Goal: Obtain resource: Download file/media

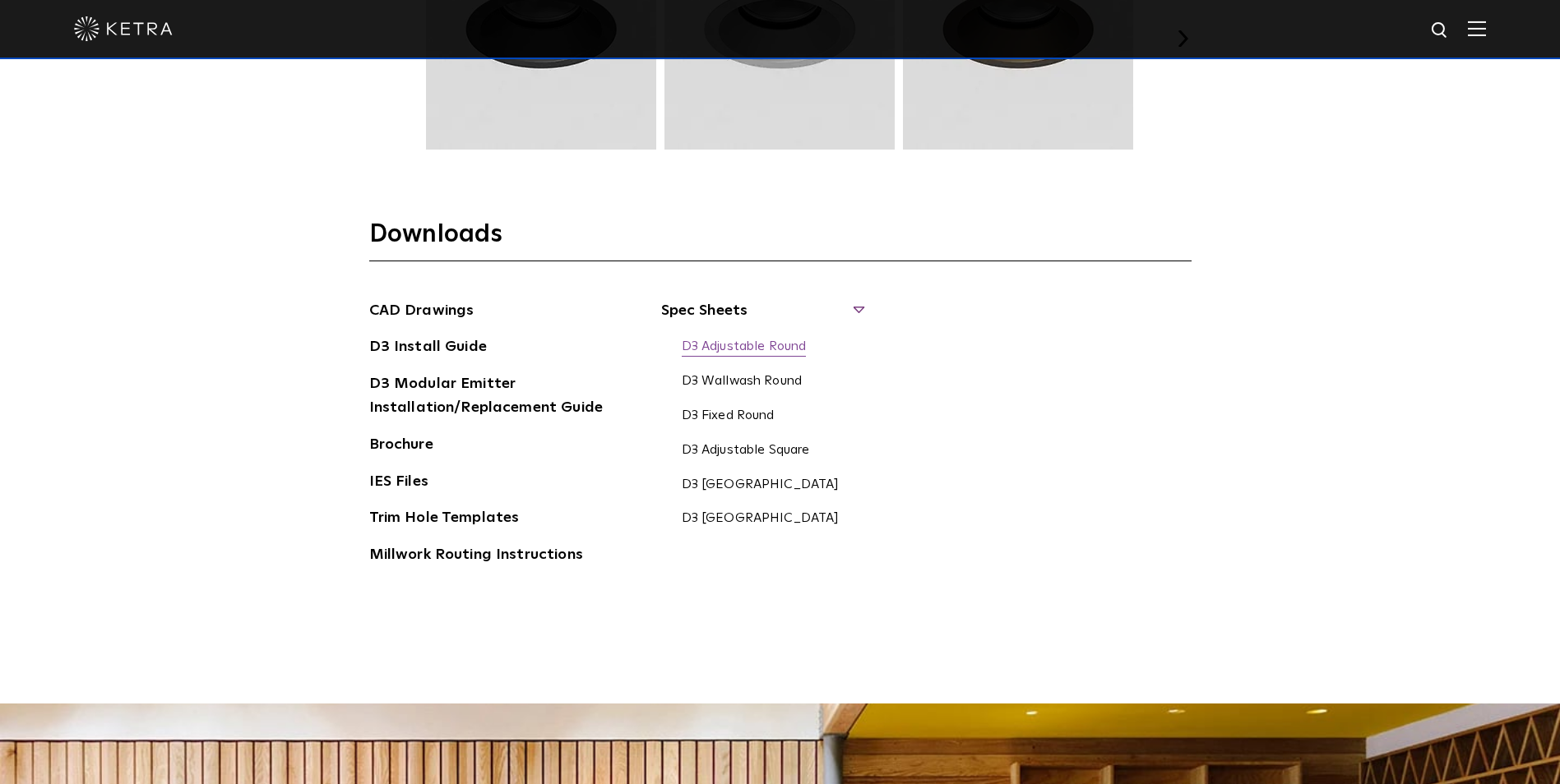
click at [754, 346] on link "D3 Adjustable Round" at bounding box center [744, 348] width 125 height 18
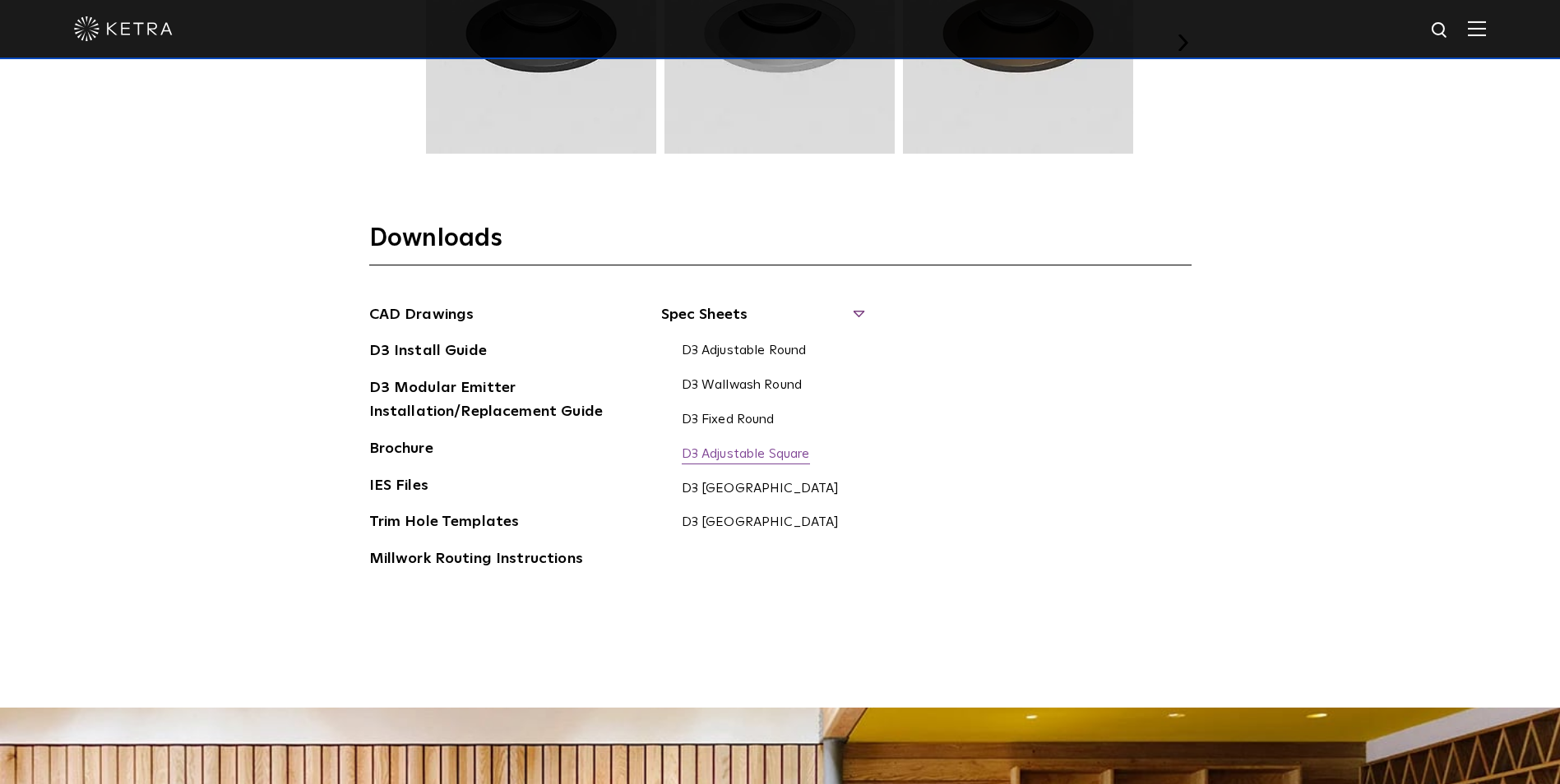
click at [744, 454] on link "D3 Adjustable Square" at bounding box center [745, 456] width 128 height 18
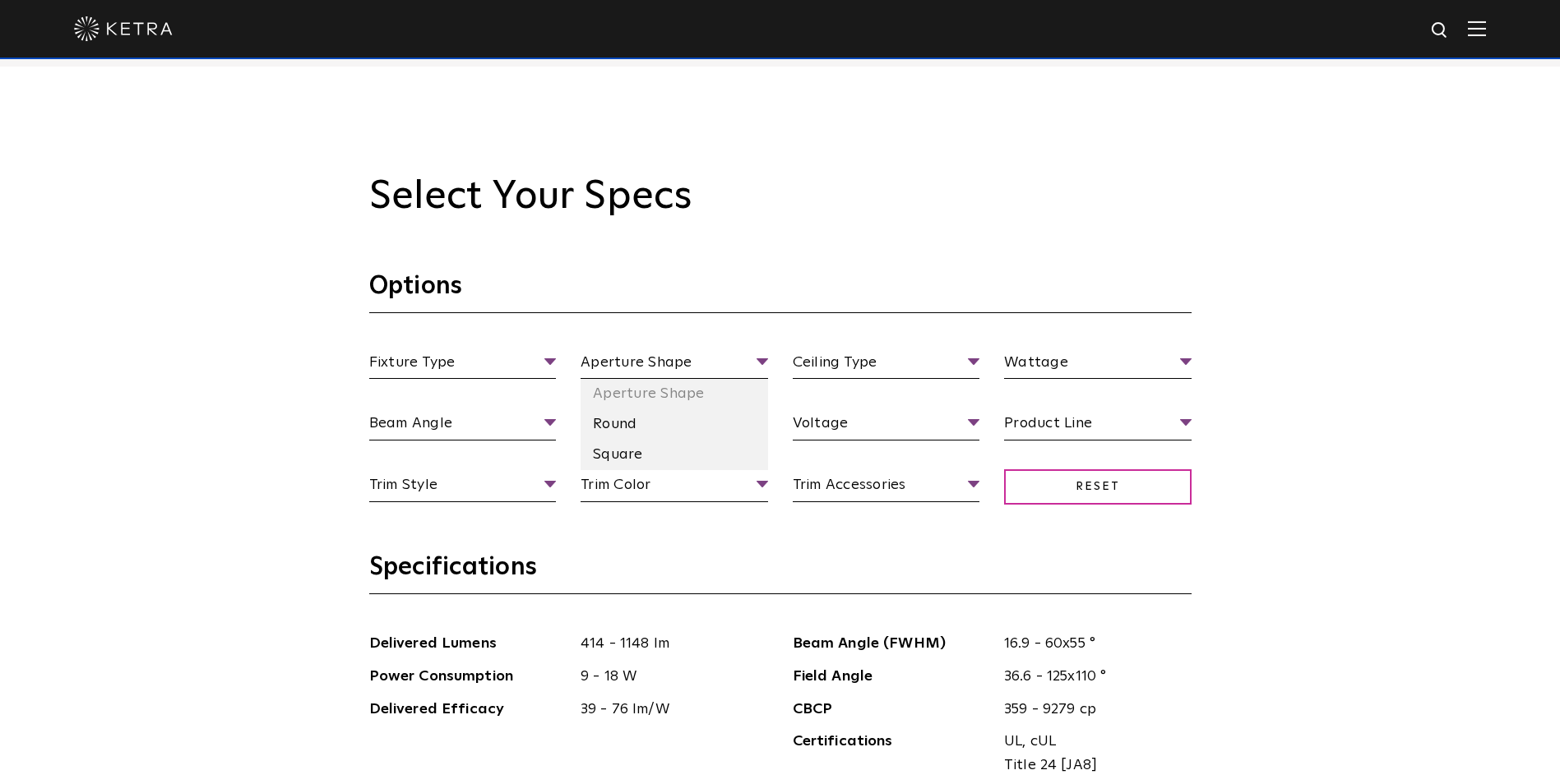
scroll to position [1510, 0]
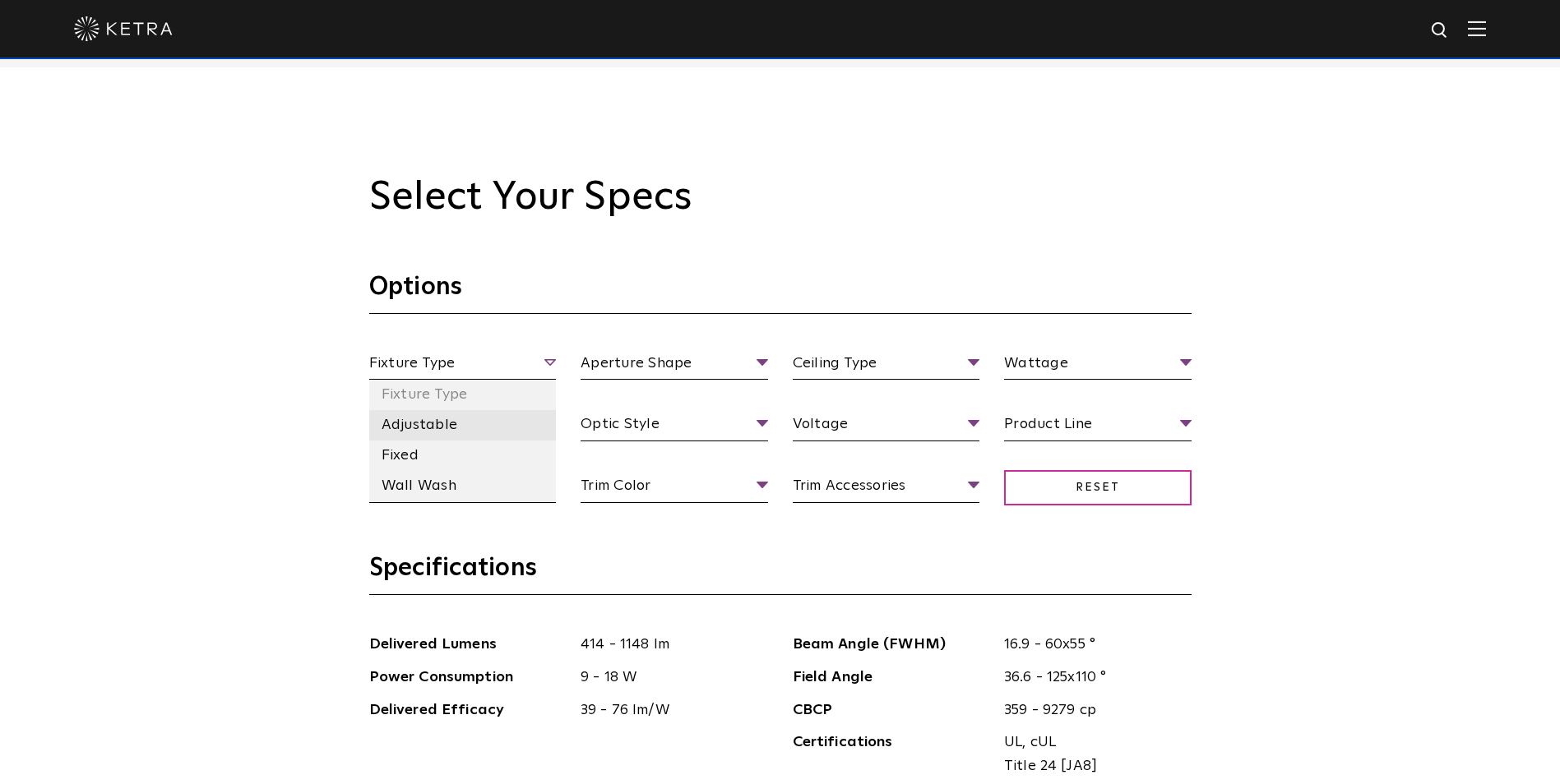
click at [458, 428] on li "Adjustable" at bounding box center [463, 425] width 187 height 31
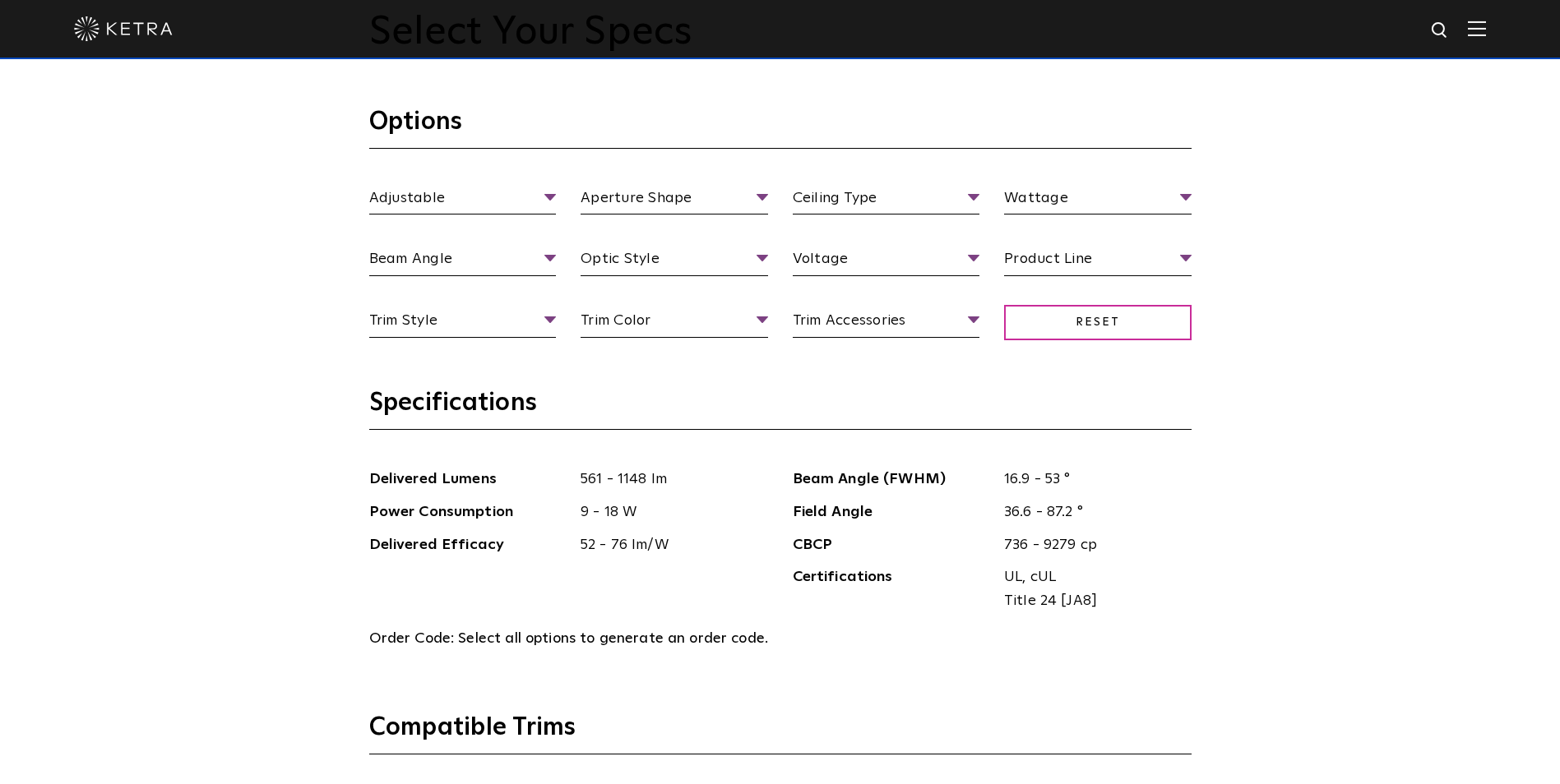
scroll to position [1674, 0]
click at [618, 255] on li "Round" at bounding box center [674, 261] width 187 height 31
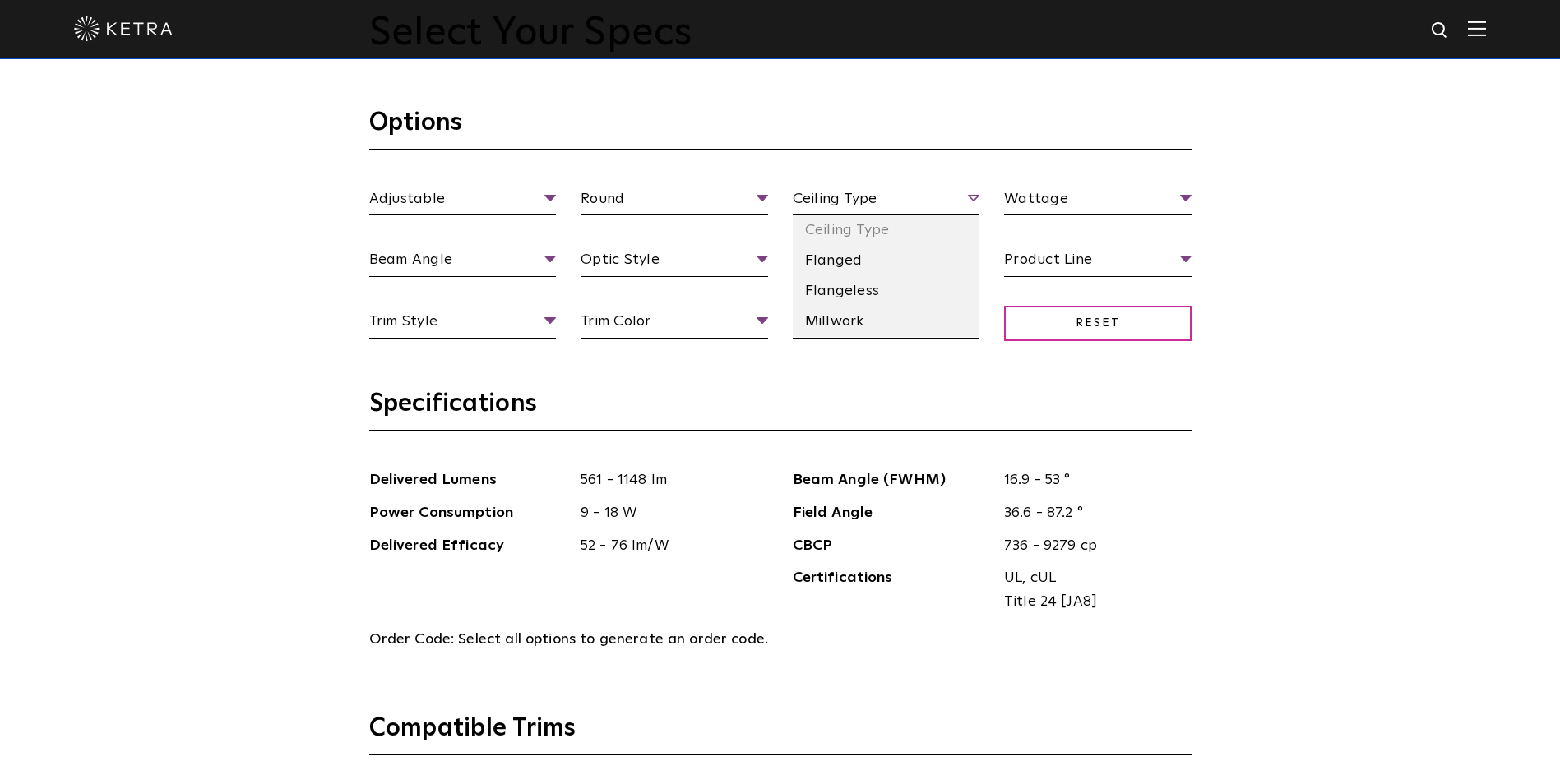
click at [821, 204] on span "Ceiling Type" at bounding box center [886, 201] width 187 height 29
click at [826, 273] on li "Flanged" at bounding box center [886, 261] width 187 height 31
click at [1005, 223] on div "Adjustable Fixture Type Adjustable Fixed Wall Wash Round Aperture Shape Round S…" at bounding box center [780, 279] width 847 height 184
click at [1037, 211] on span "Wattage" at bounding box center [1097, 201] width 187 height 29
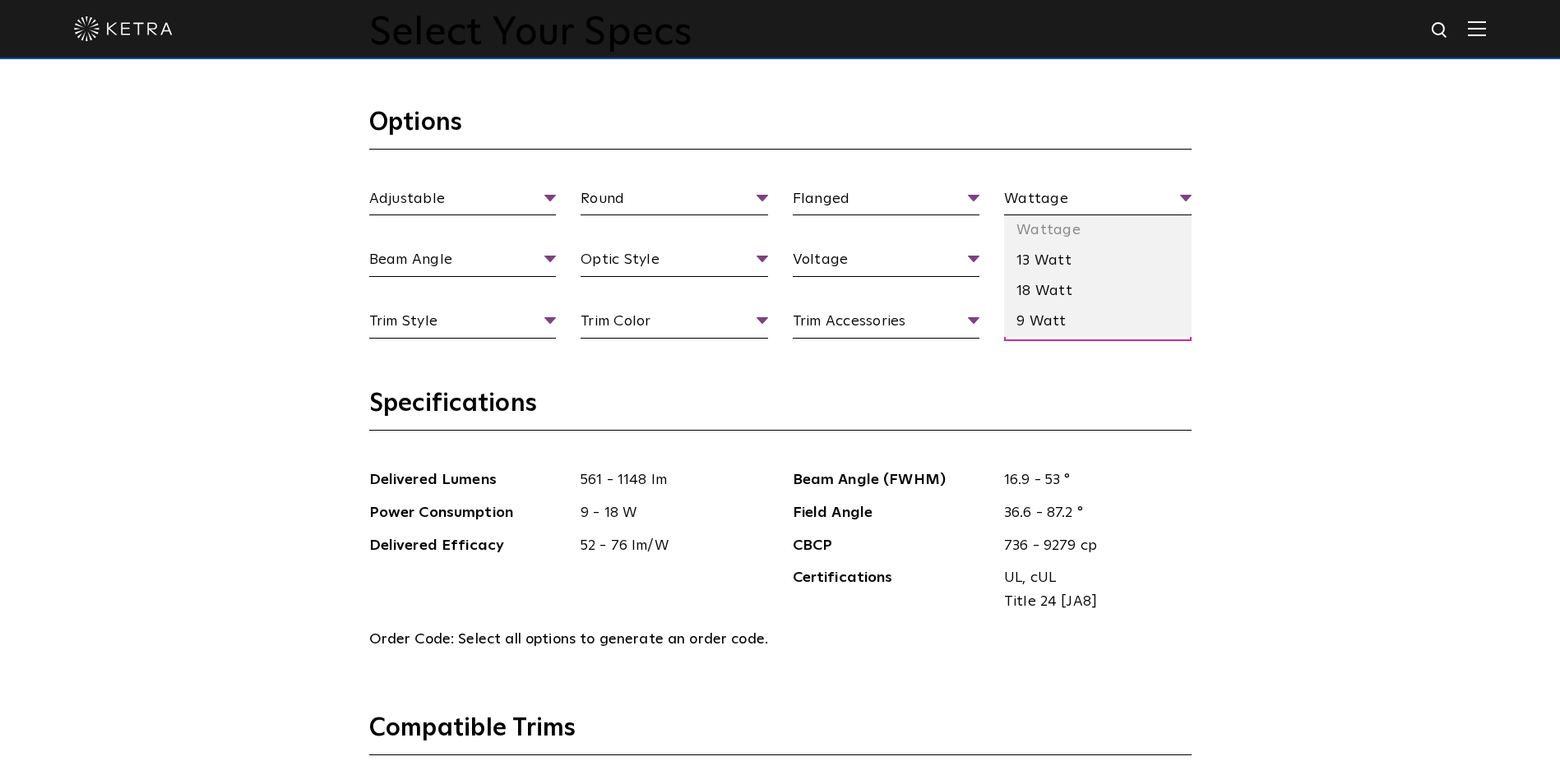
drag, startPoint x: 1018, startPoint y: 268, endPoint x: 1007, endPoint y: 269, distance: 11.0
click at [1019, 268] on li "13 Watt" at bounding box center [1097, 261] width 187 height 31
click at [506, 266] on span "Beam Angle" at bounding box center [463, 263] width 187 height 29
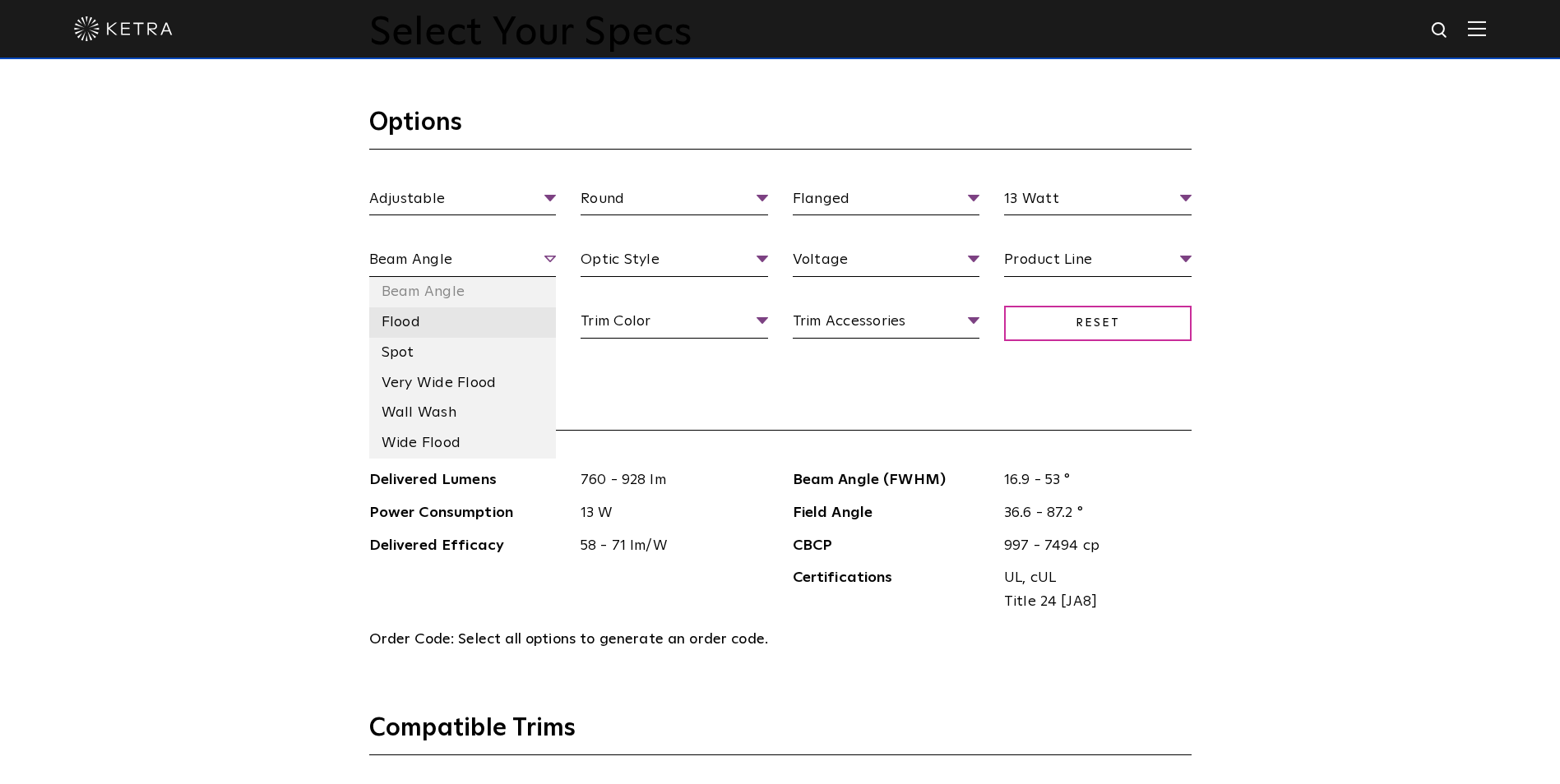
click at [482, 336] on li "Flood" at bounding box center [463, 322] width 187 height 31
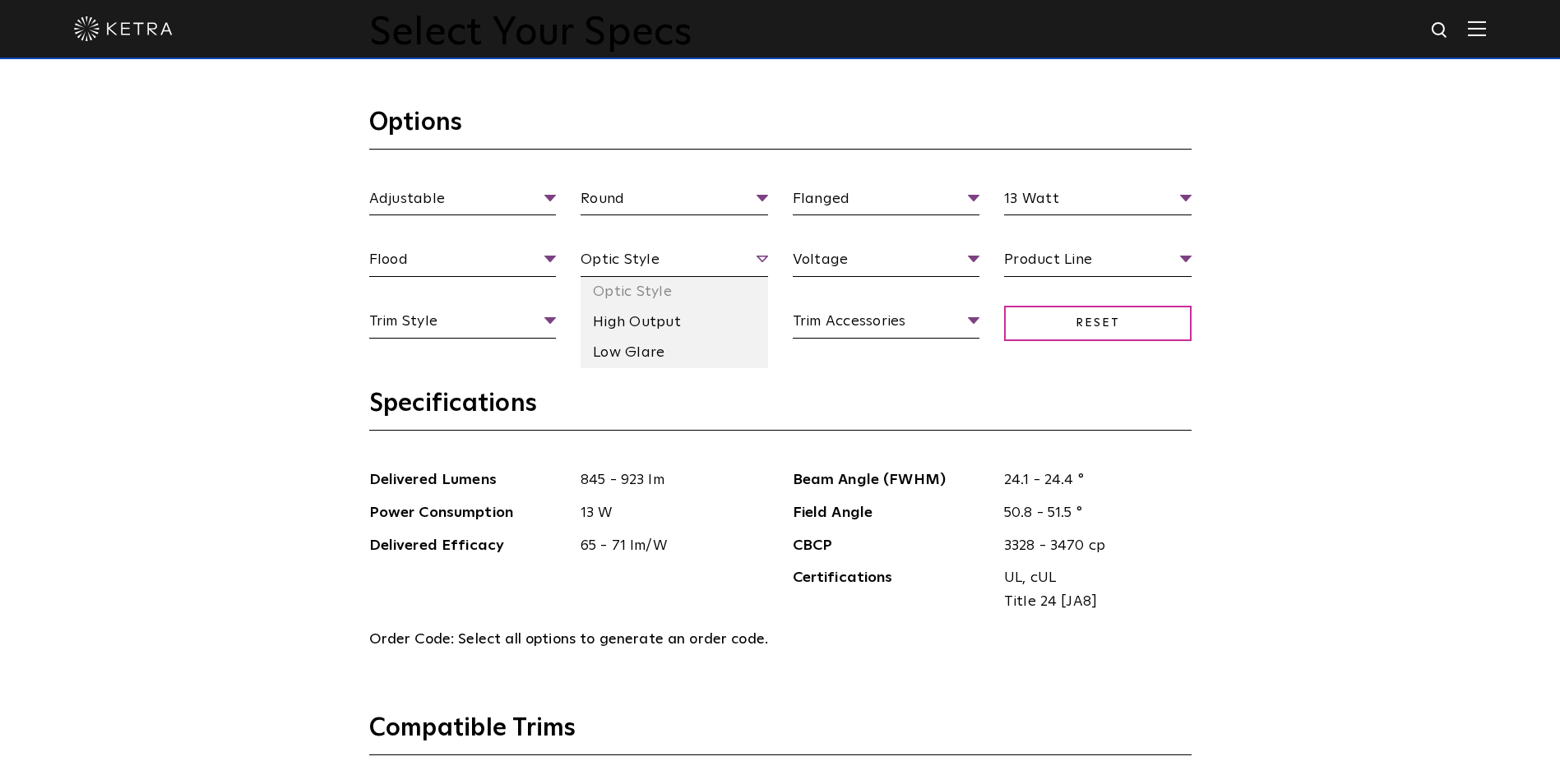
click at [685, 277] on div "Adjustable Fixture Type Adjustable Fixed Wall Wash Round Aperture Shape Round S…" at bounding box center [780, 279] width 847 height 184
click at [670, 318] on li "High Output" at bounding box center [674, 322] width 187 height 31
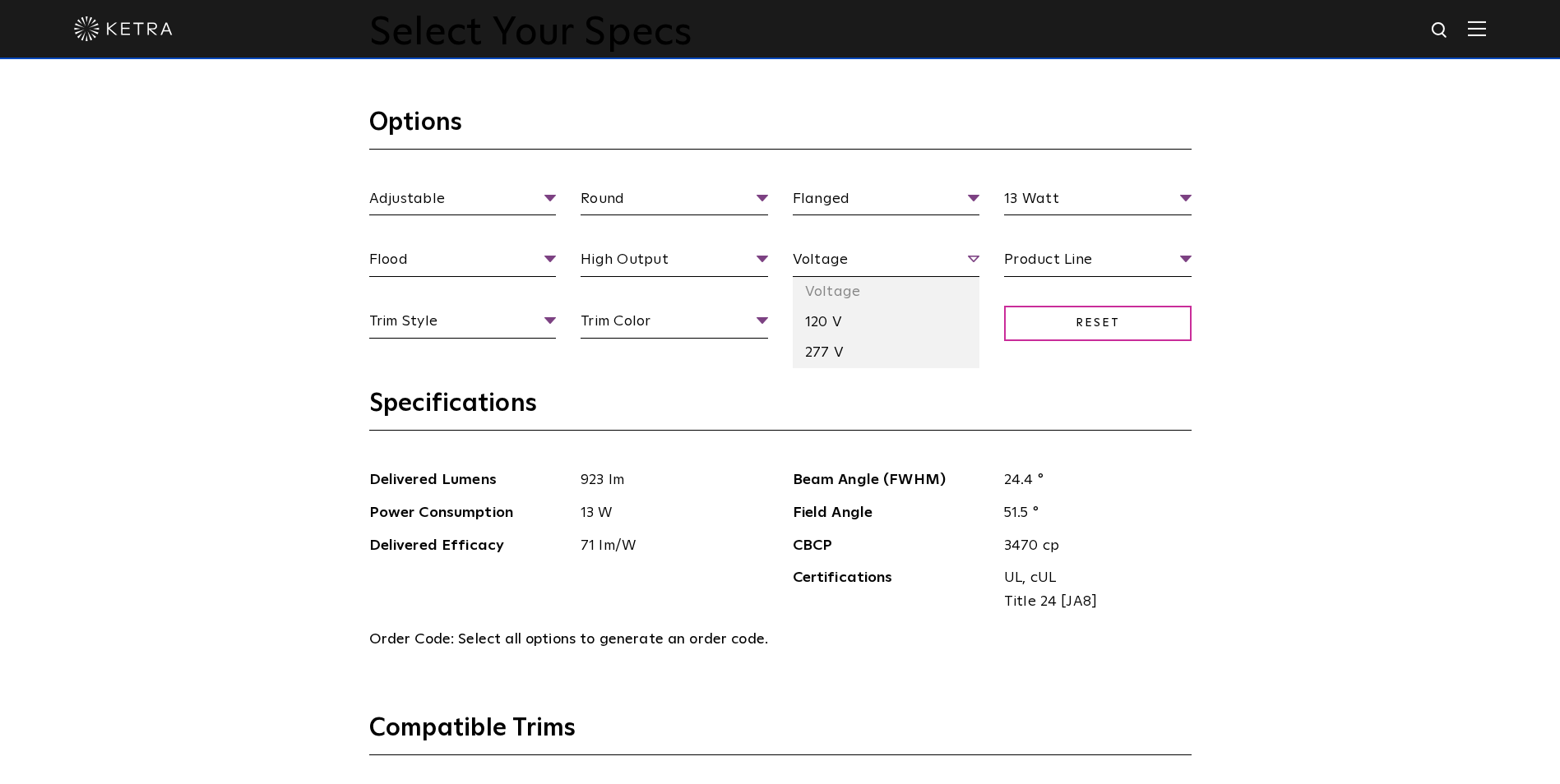
click at [801, 276] on span "Voltage" at bounding box center [886, 263] width 187 height 29
click at [785, 345] on div "Adjustable Fixture Type Adjustable Fixed Wall Wash Round Aperture Shape Round S…" at bounding box center [780, 279] width 847 height 184
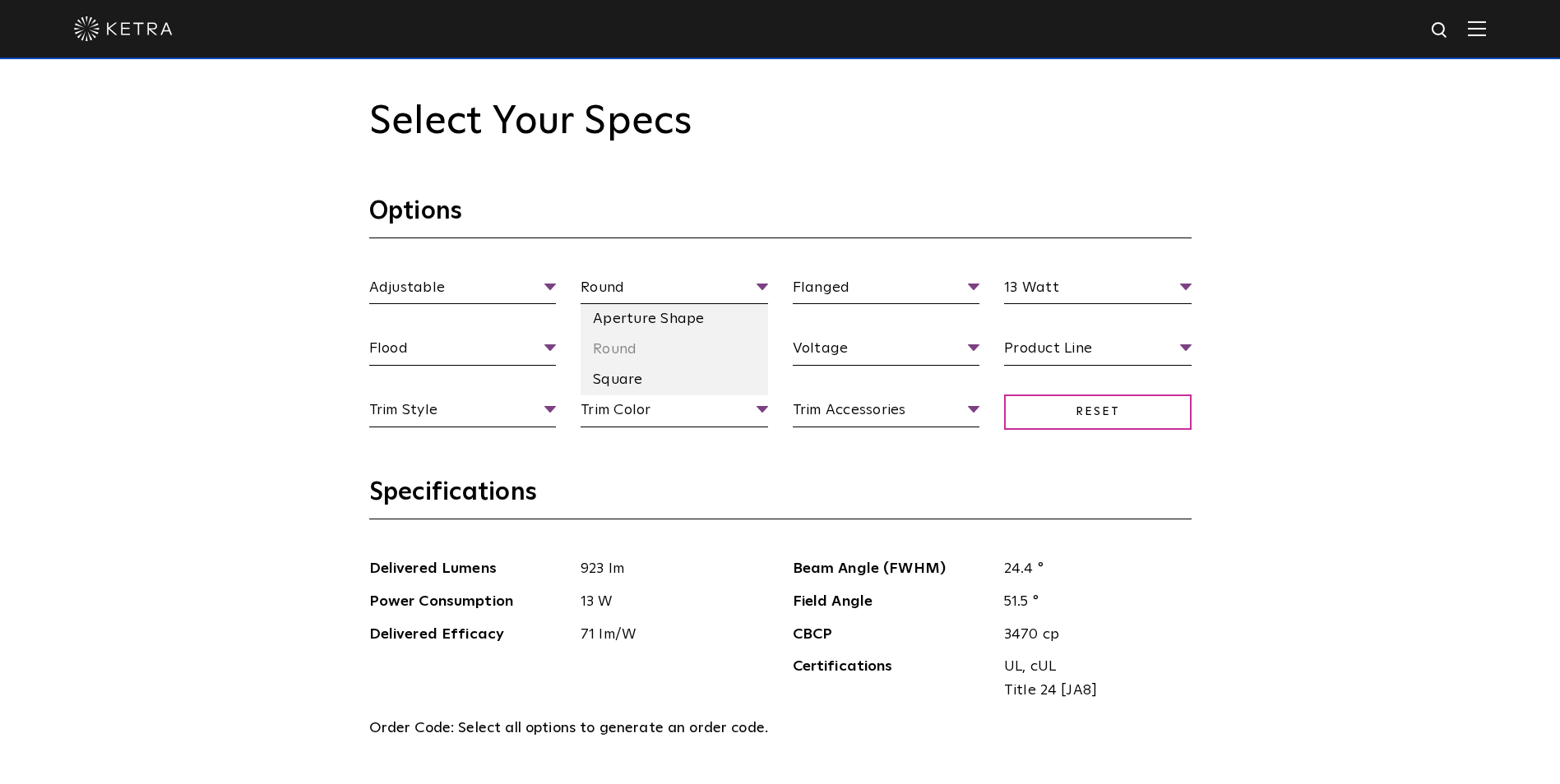
scroll to position [1428, 0]
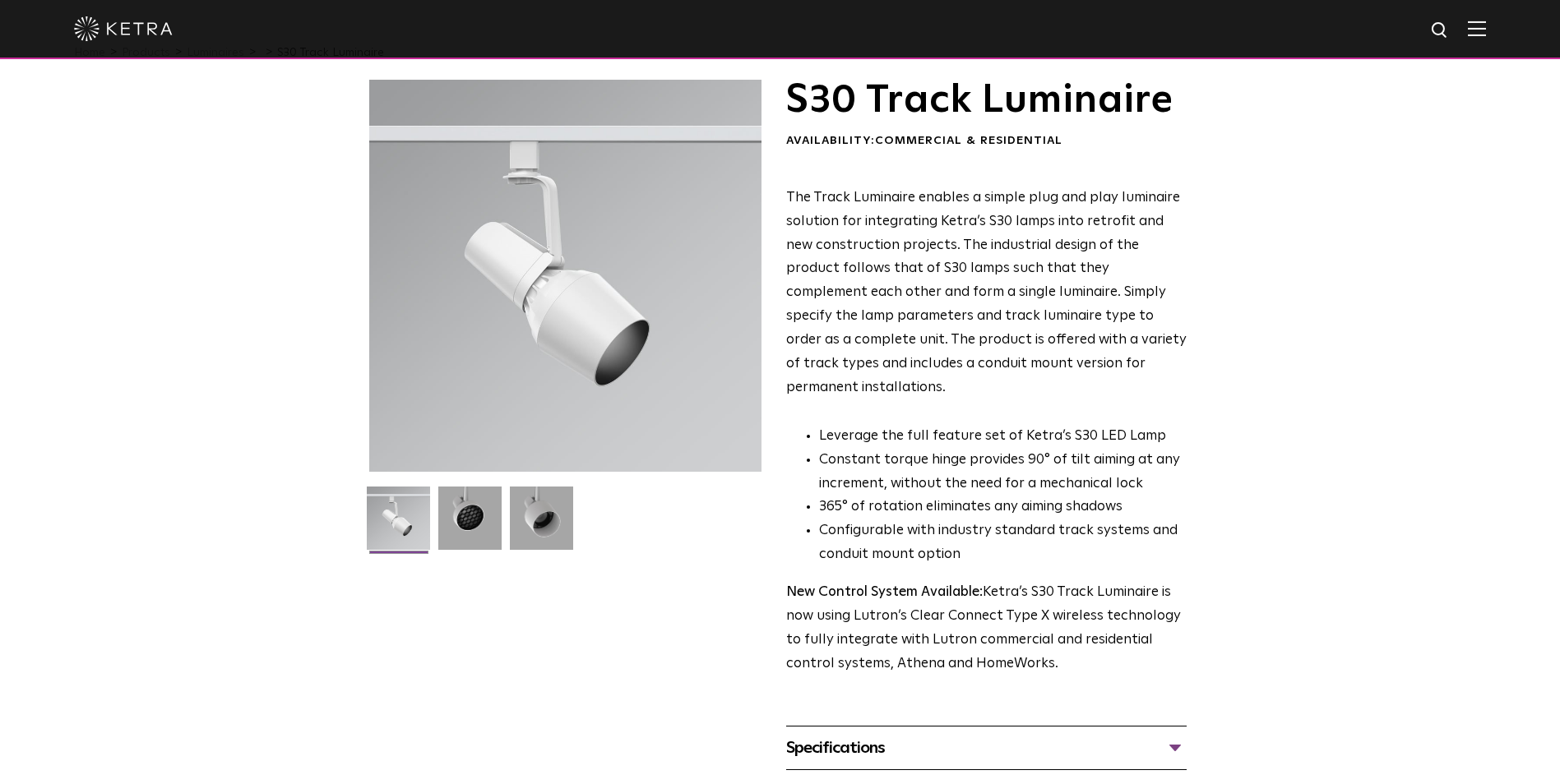
scroll to position [205, 0]
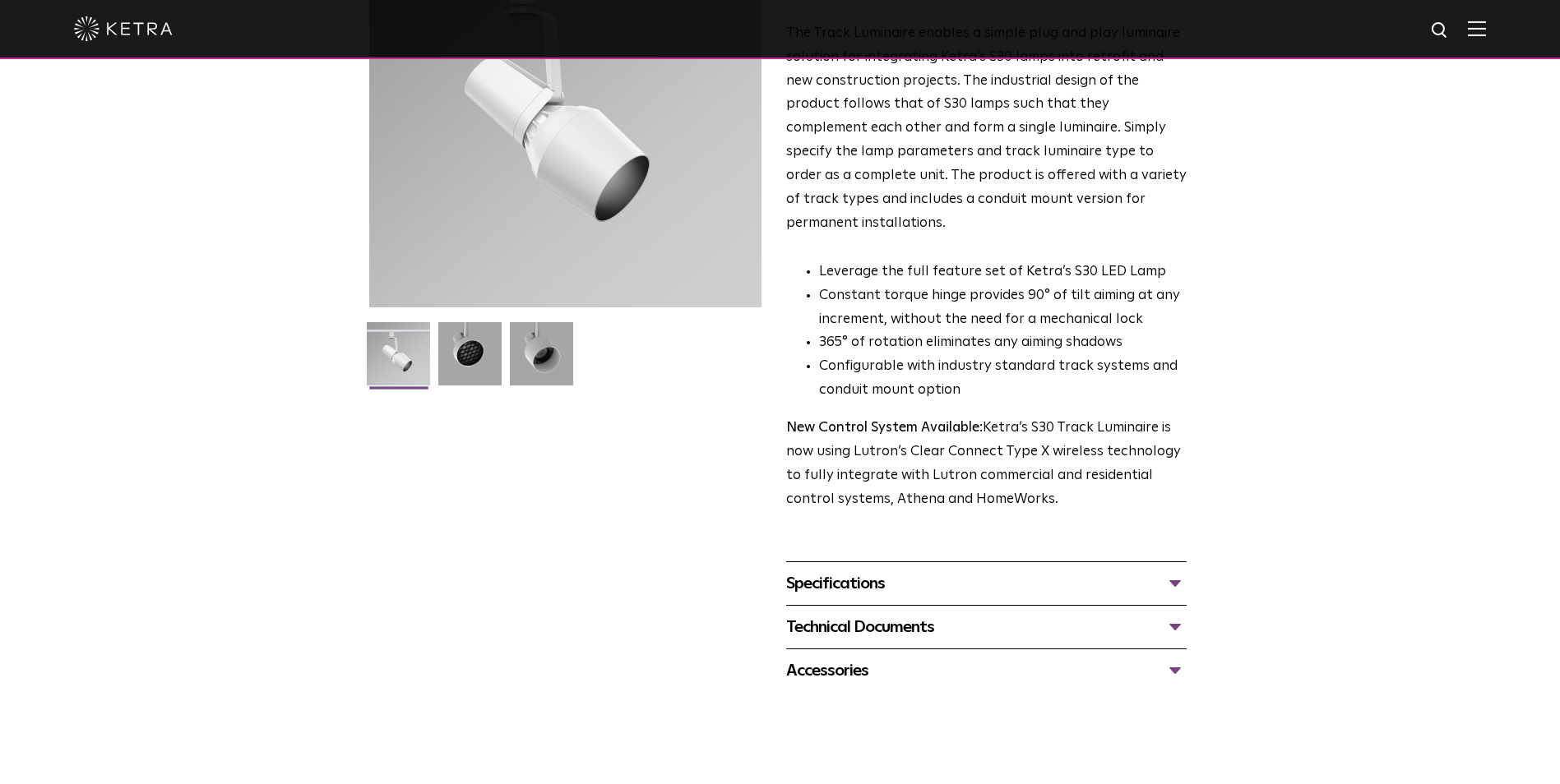
click at [888, 561] on div "Specifications LUMEN OUTPUTS 1100 HOUSING COLORS White, Black BEAM ANGLES 15°, …" at bounding box center [986, 583] width 400 height 44
click at [896, 570] on div "Specifications" at bounding box center [986, 583] width 400 height 27
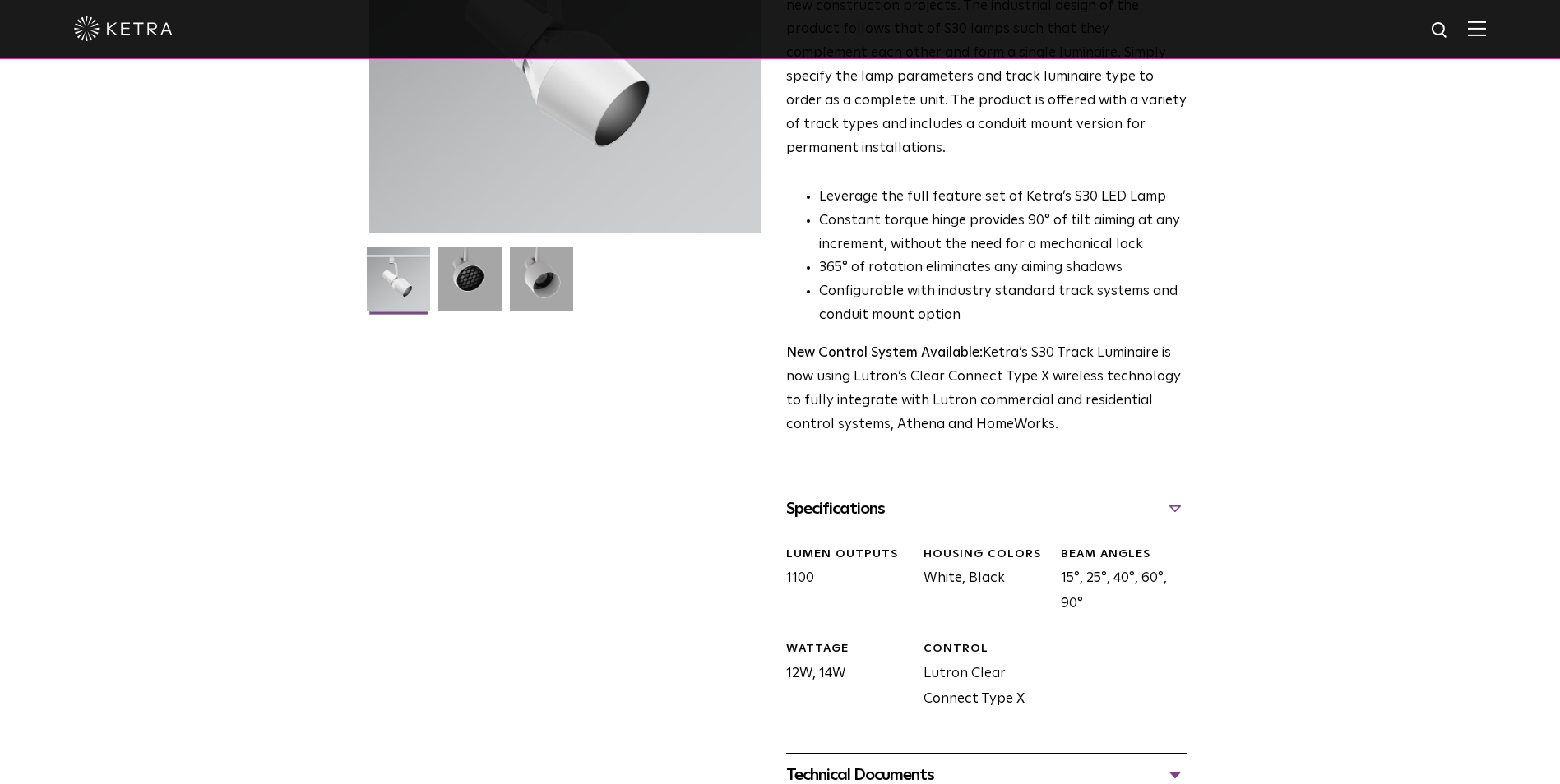
scroll to position [452, 0]
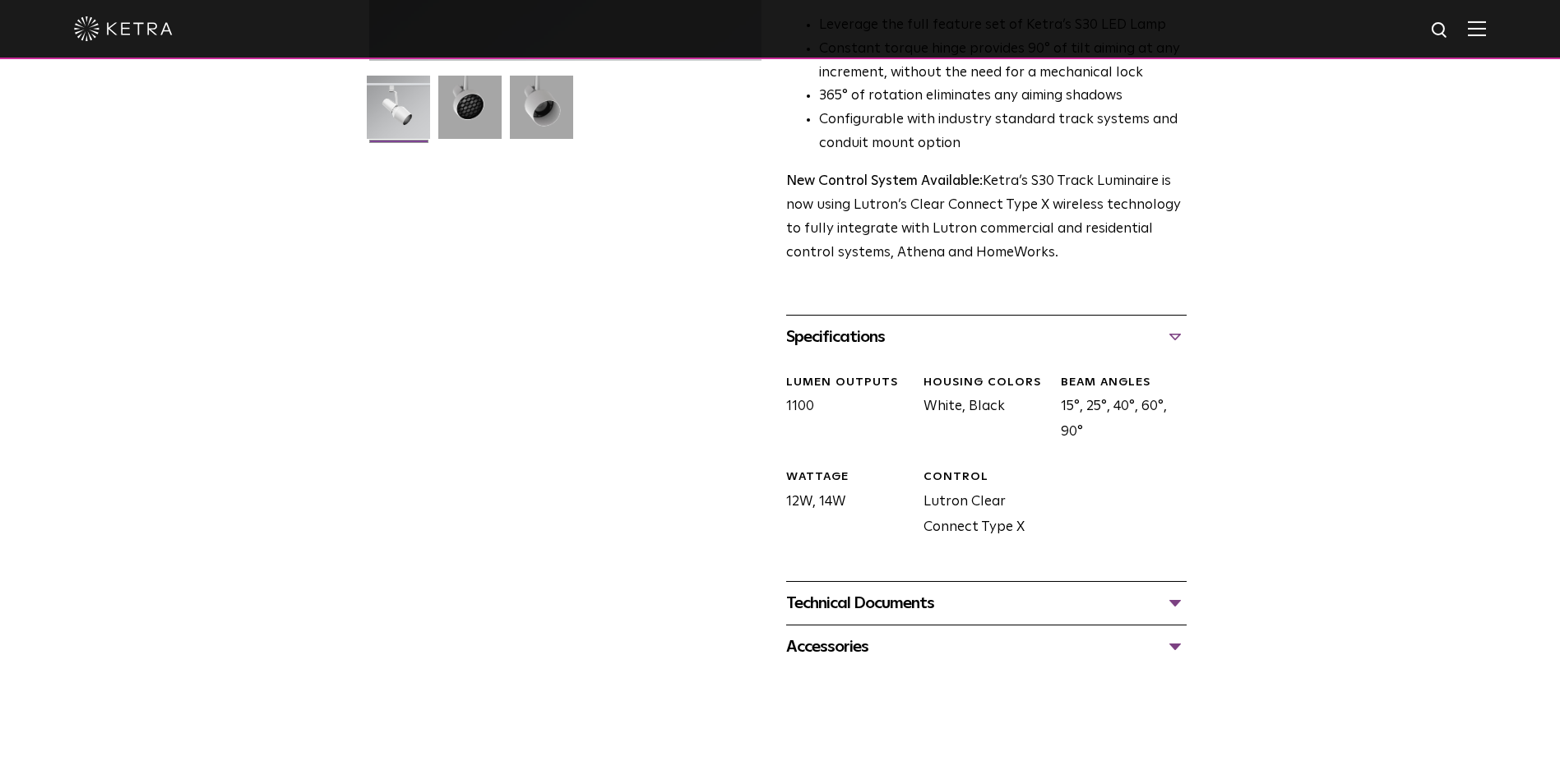
click at [887, 590] on div "Technical Documents" at bounding box center [986, 603] width 400 height 27
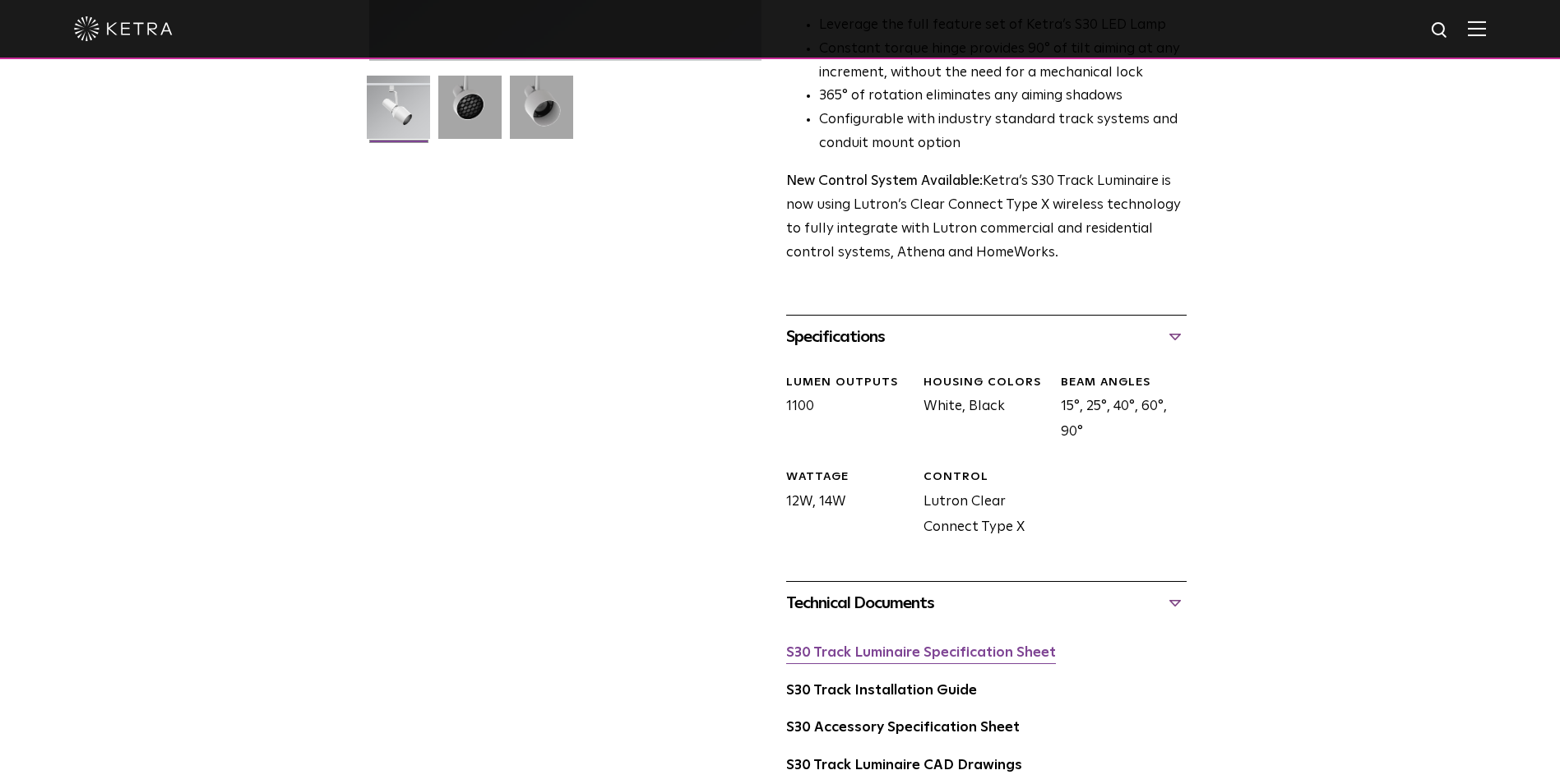
click at [910, 646] on link "S30 Track Luminaire Specification Sheet" at bounding box center [920, 653] width 269 height 14
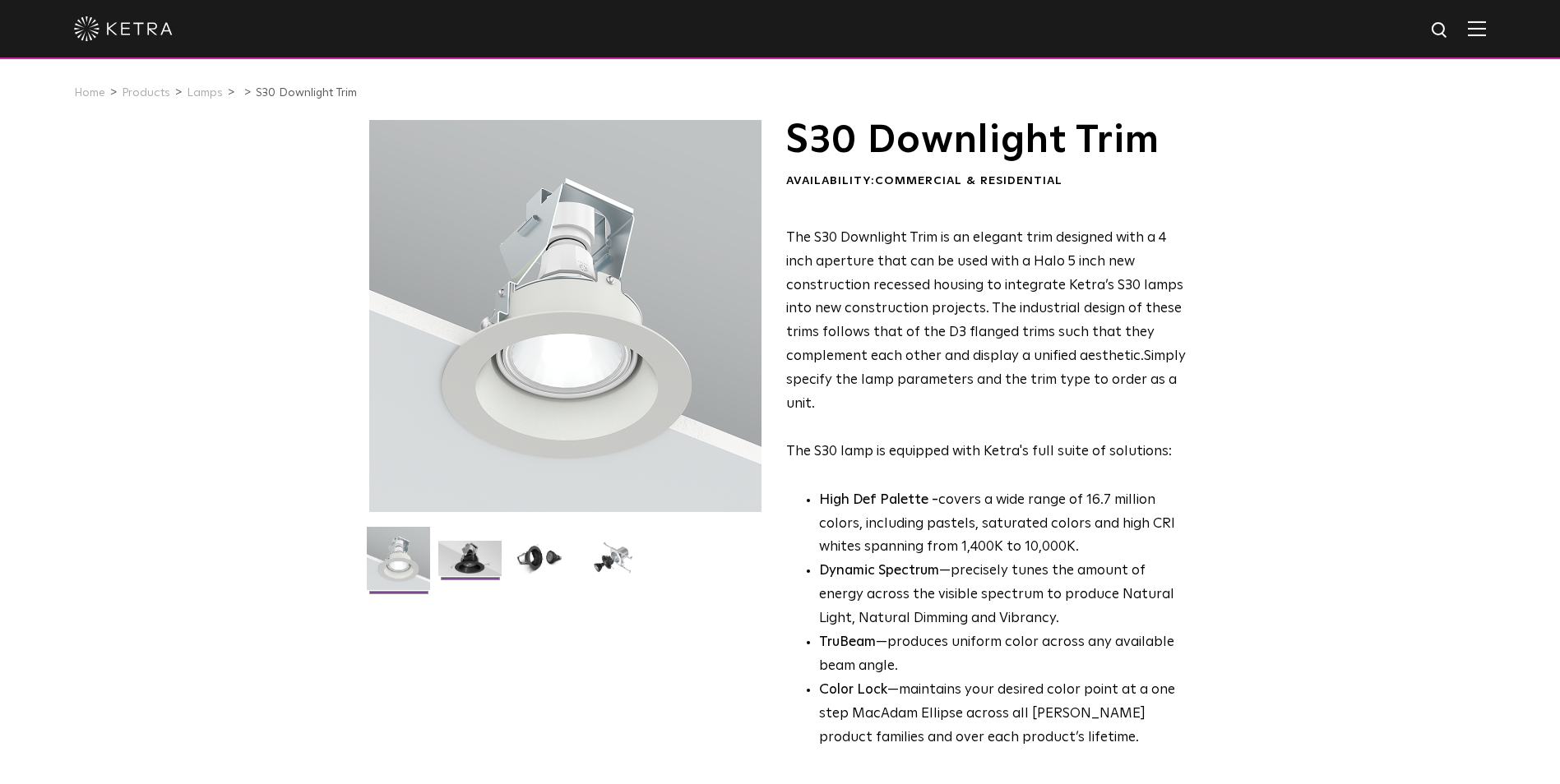
click at [482, 569] on img at bounding box center [470, 565] width 63 height 48
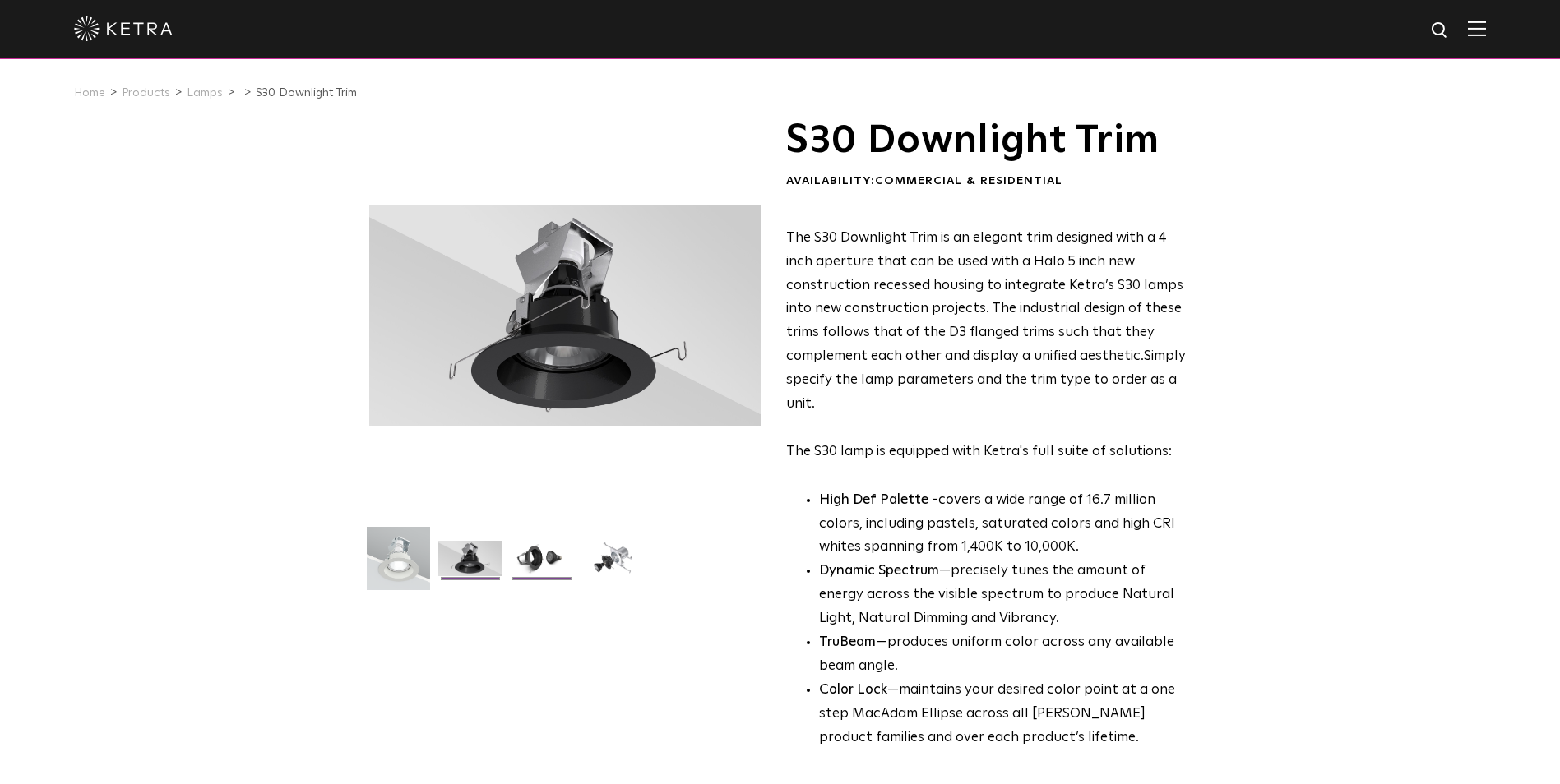
click at [540, 560] on img at bounding box center [541, 565] width 63 height 48
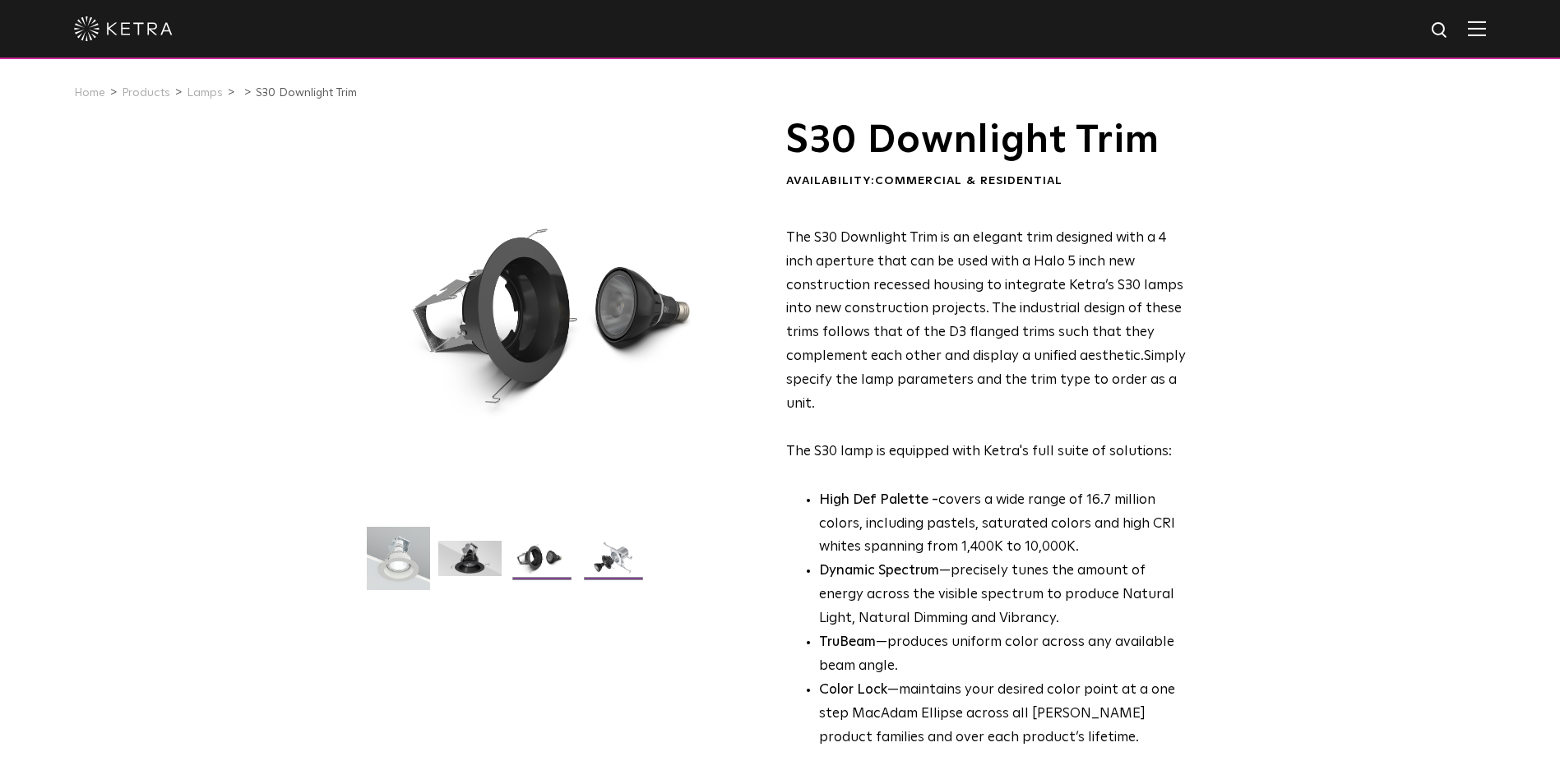
click at [587, 564] on img at bounding box center [613, 565] width 63 height 48
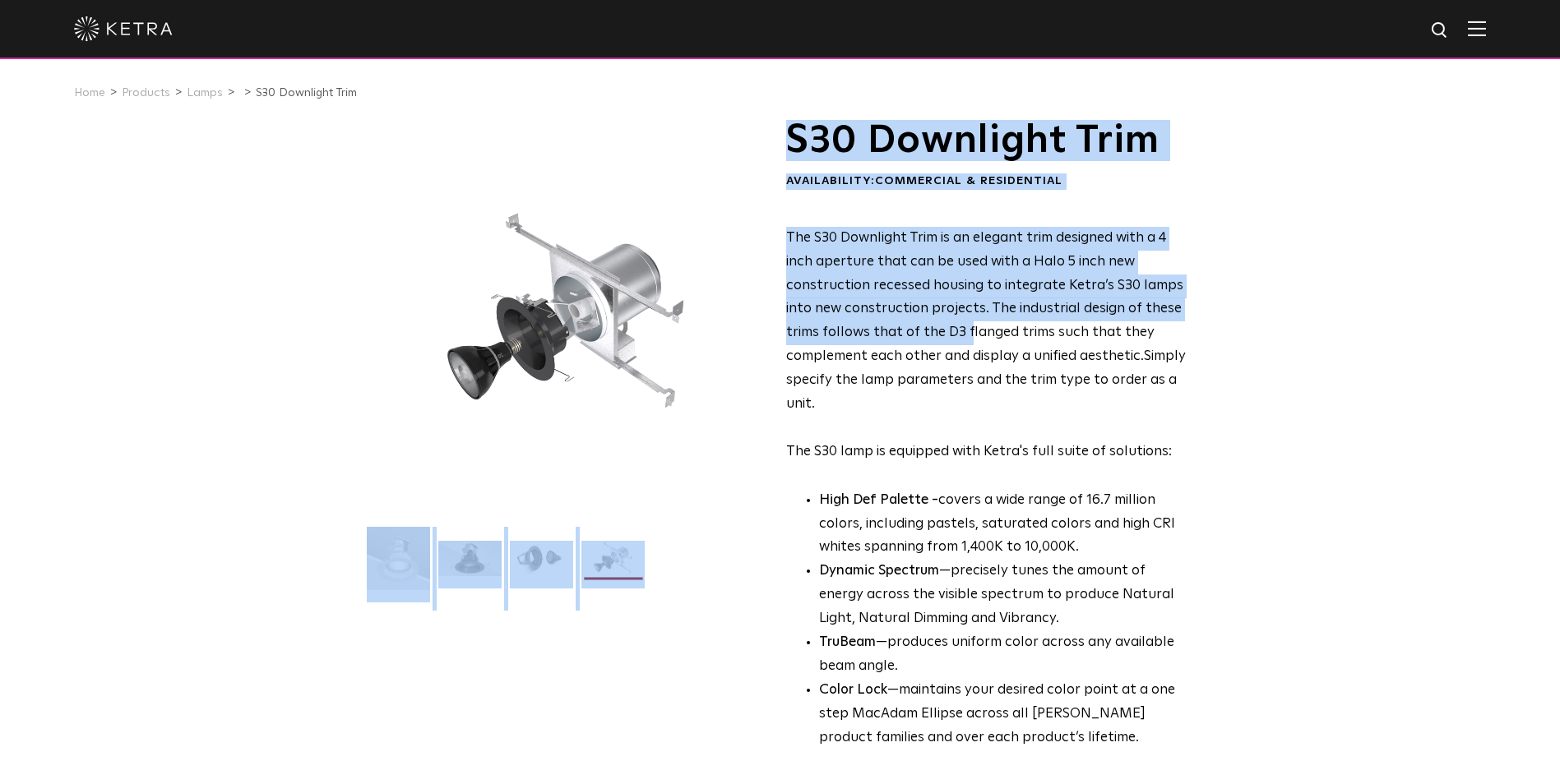
drag, startPoint x: 773, startPoint y: 301, endPoint x: 969, endPoint y: 324, distance: 197.3
click at [969, 324] on div "S30 Downlight Trim Availability: Commercial & Residential The S30 Downlight Tri…" at bounding box center [780, 525] width 822 height 811
drag, startPoint x: 969, startPoint y: 324, endPoint x: 990, endPoint y: 313, distance: 23.7
click at [990, 313] on span "The S30 Downlight Trim is an elegant trim designed with a 4 inch aperture that …" at bounding box center [984, 298] width 397 height 133
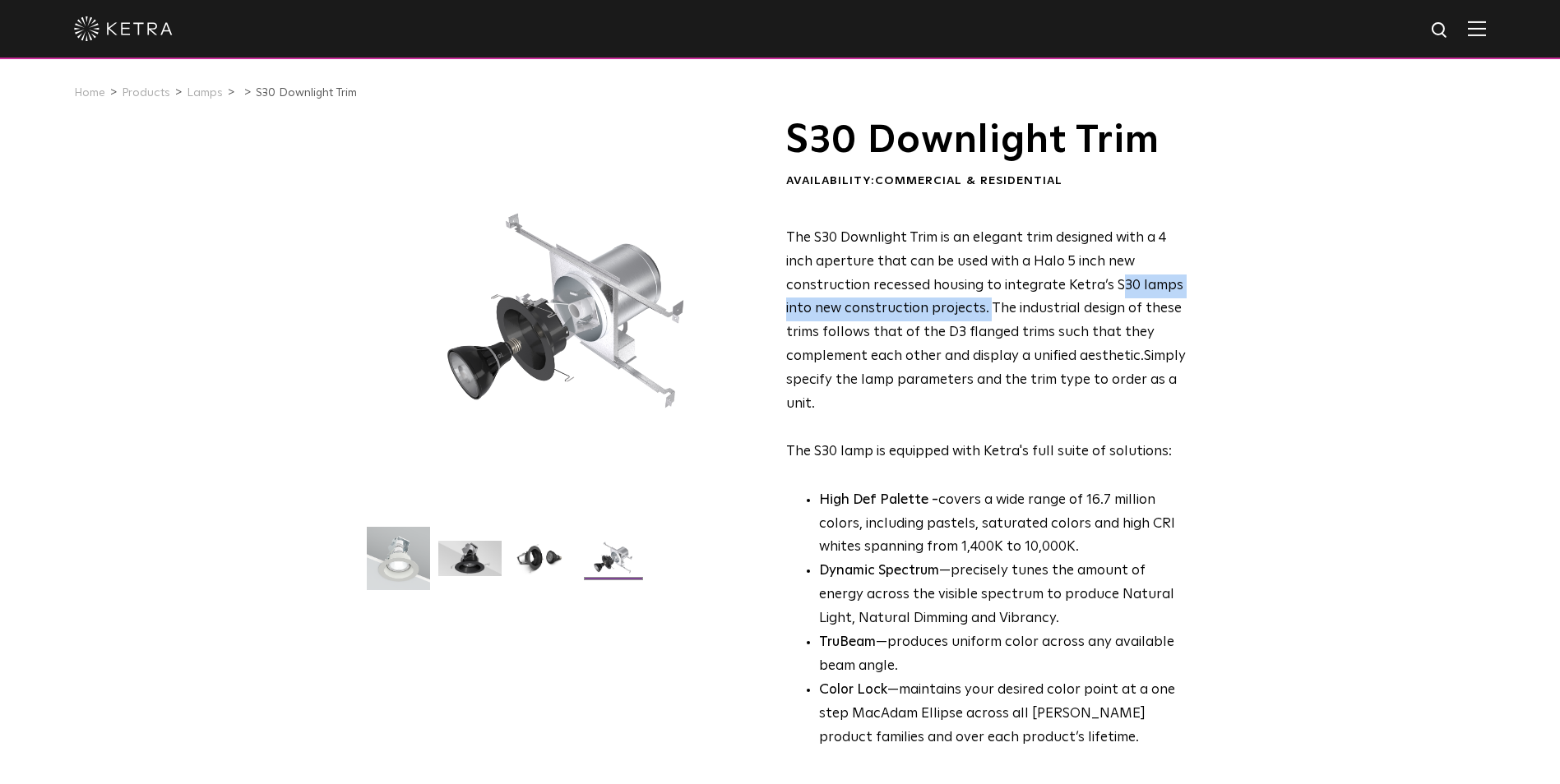
drag, startPoint x: 984, startPoint y: 309, endPoint x: 1112, endPoint y: 288, distance: 129.7
click at [1112, 288] on span "The S30 Downlight Trim is an elegant trim designed with a 4 inch aperture that …" at bounding box center [984, 298] width 397 height 133
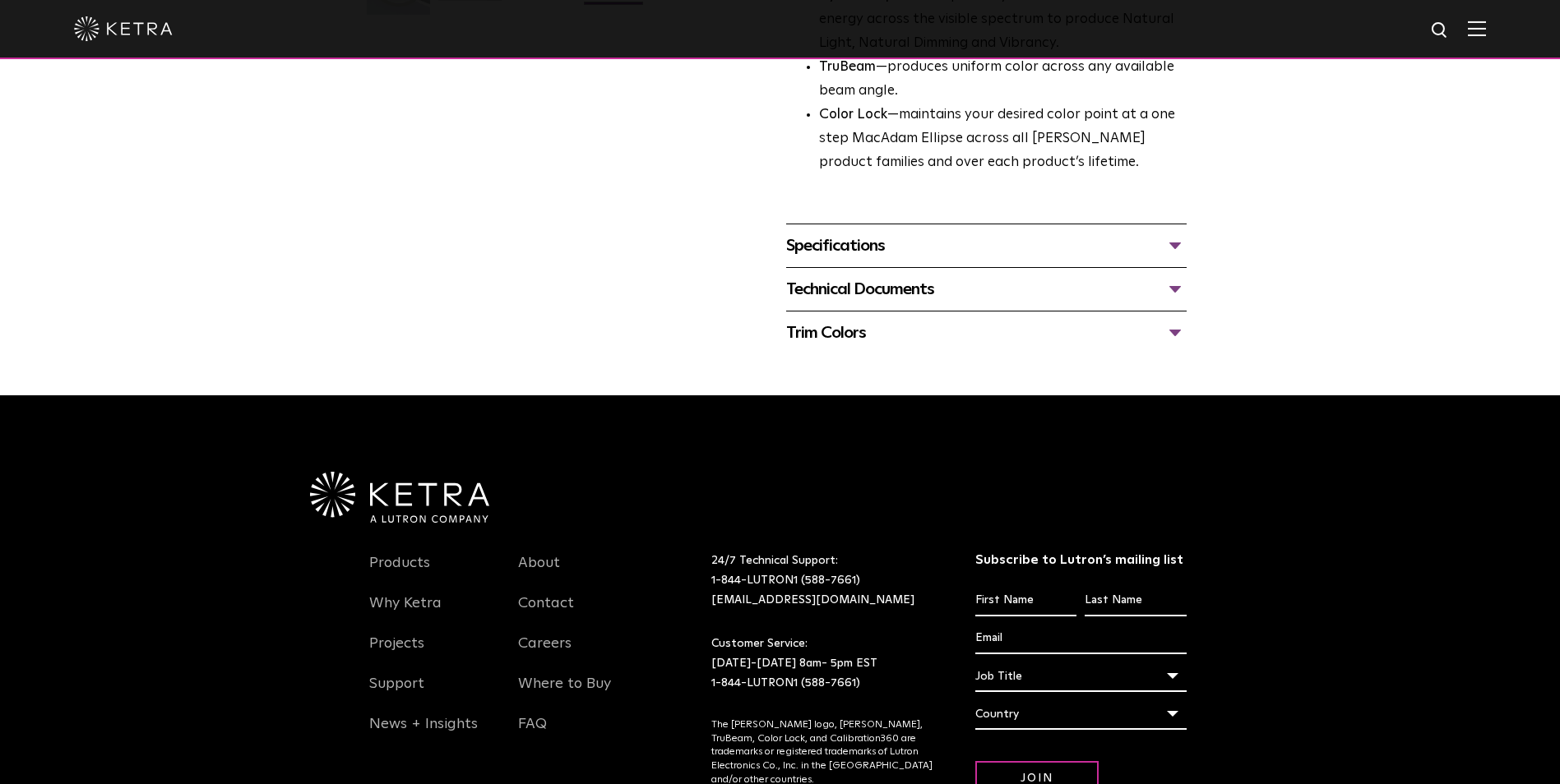
scroll to position [493, 0]
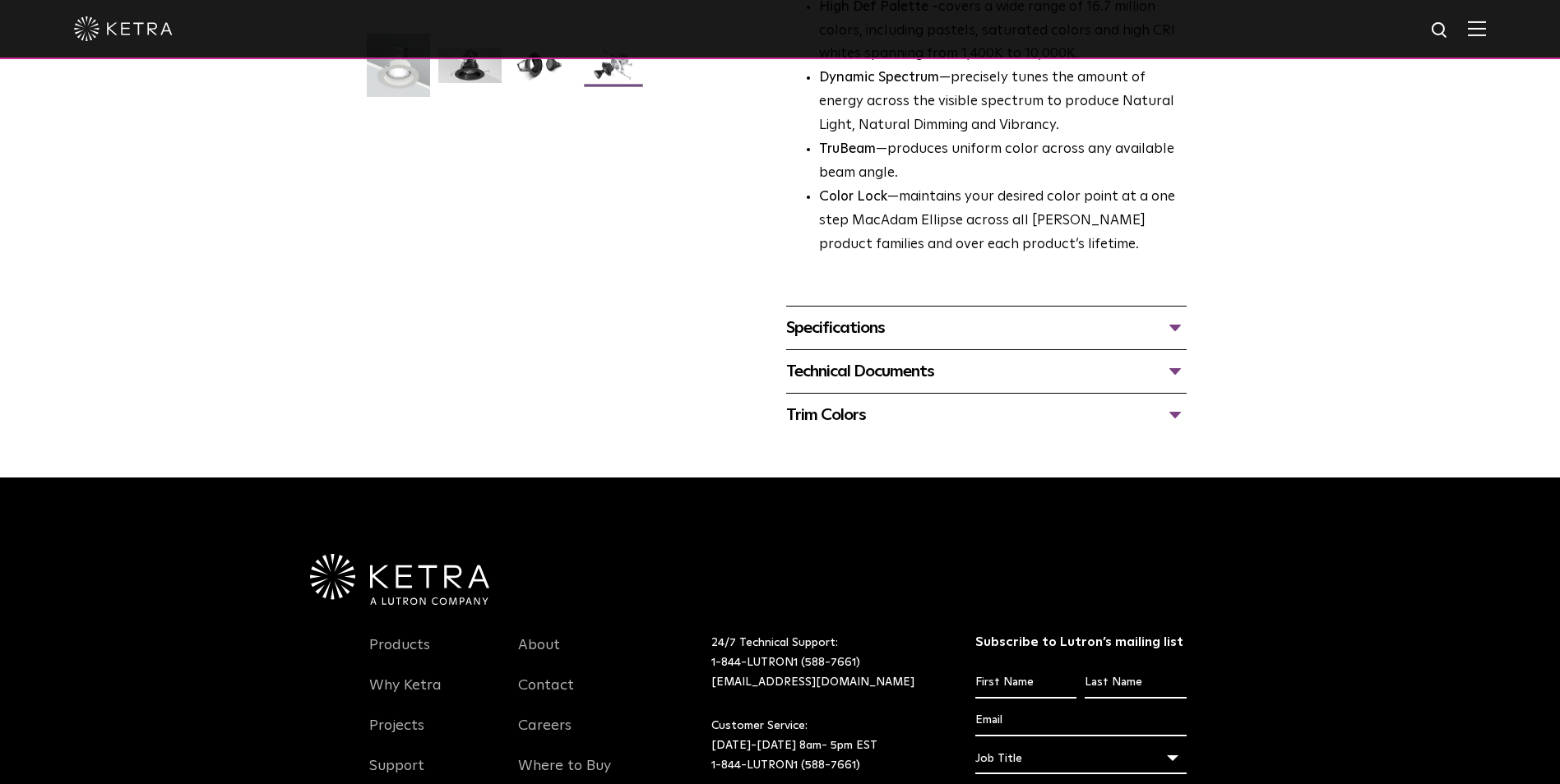
click at [908, 326] on div "Specifications" at bounding box center [986, 328] width 400 height 27
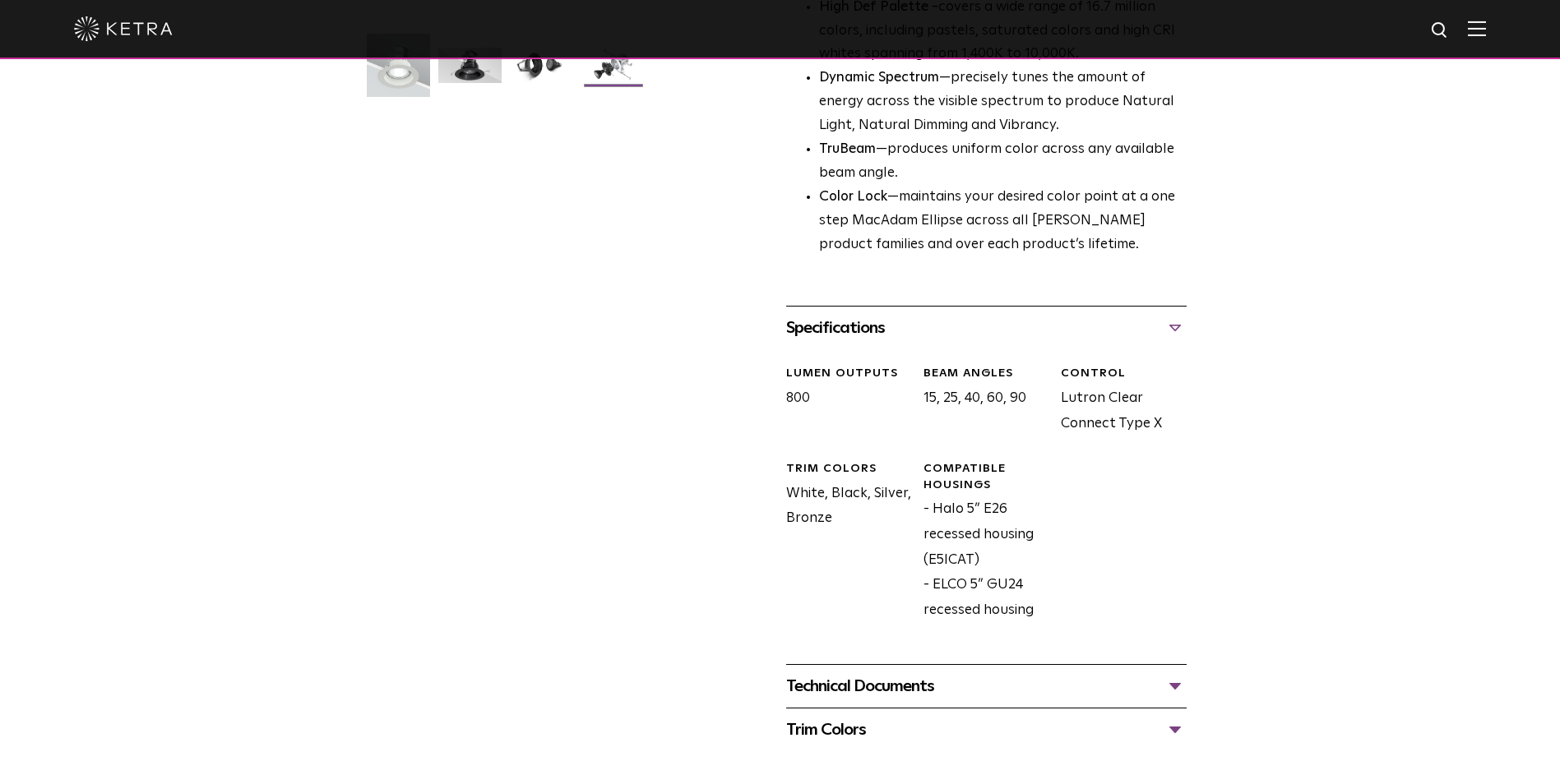
click at [944, 667] on div "Technical Documents S30 Downlight Trim Spec Sheet S30 Downlight Trim Installati…" at bounding box center [986, 685] width 400 height 44
drag, startPoint x: 934, startPoint y: 679, endPoint x: 884, endPoint y: 672, distance: 50.5
click at [933, 679] on div "Technical Documents" at bounding box center [986, 686] width 400 height 27
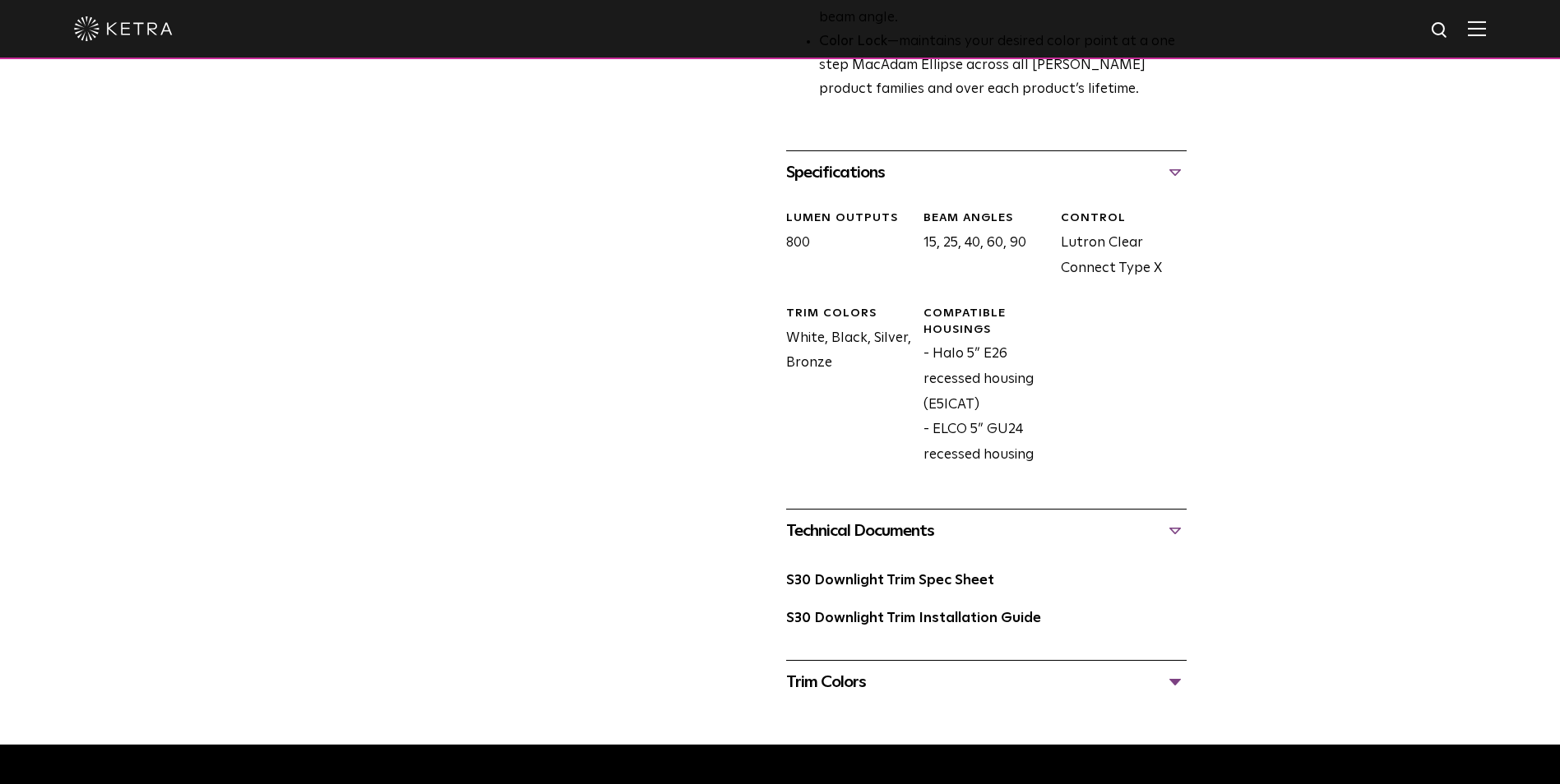
scroll to position [657, 0]
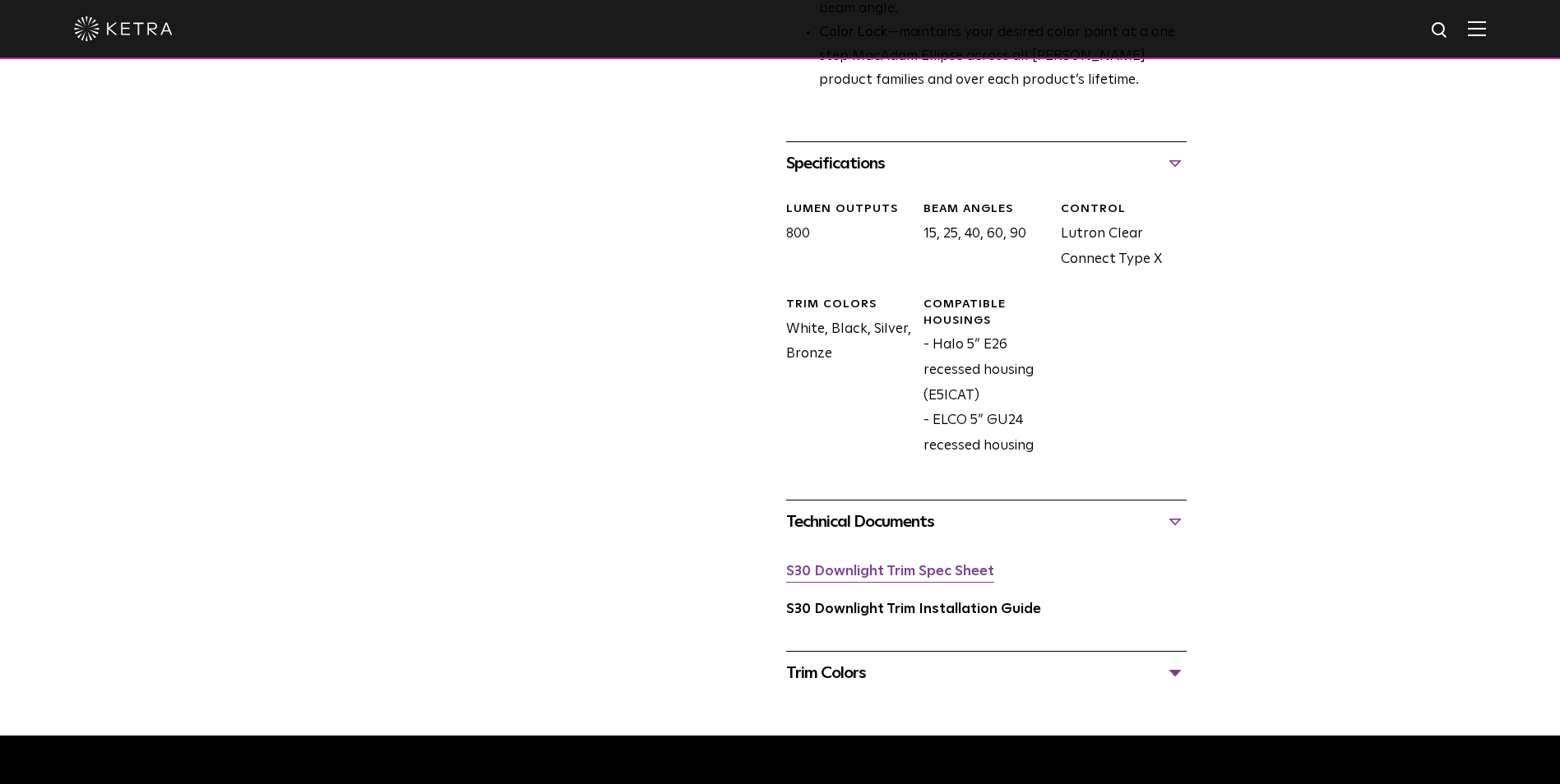
click at [910, 574] on link "S30 Downlight Trim Spec Sheet" at bounding box center [889, 571] width 208 height 14
